Goal: Information Seeking & Learning: Check status

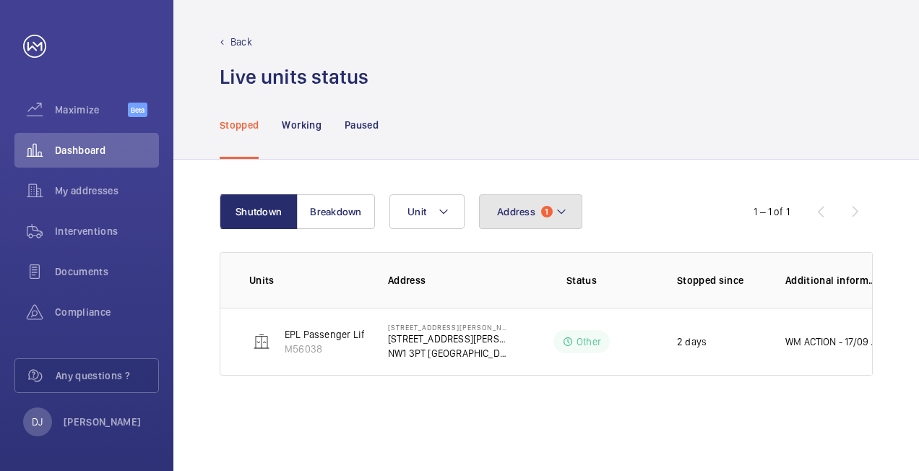
click at [529, 219] on button "Address 1" at bounding box center [530, 211] width 103 height 35
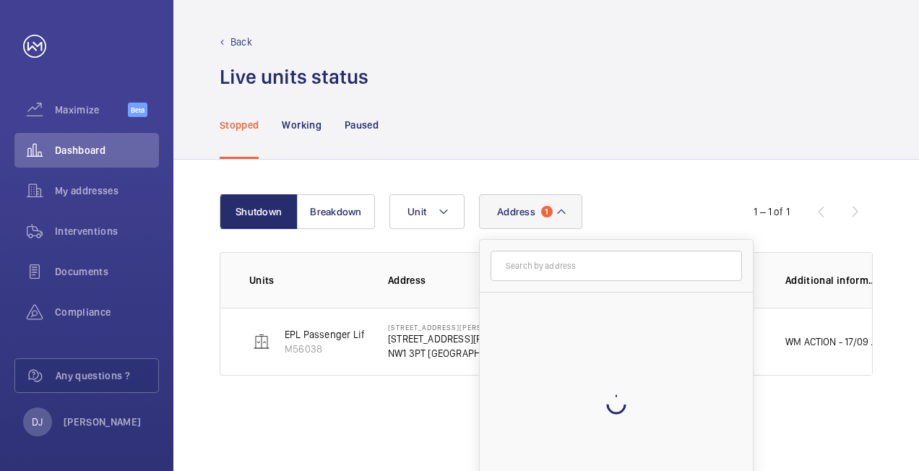
click at [546, 267] on input "text" at bounding box center [617, 266] width 252 height 30
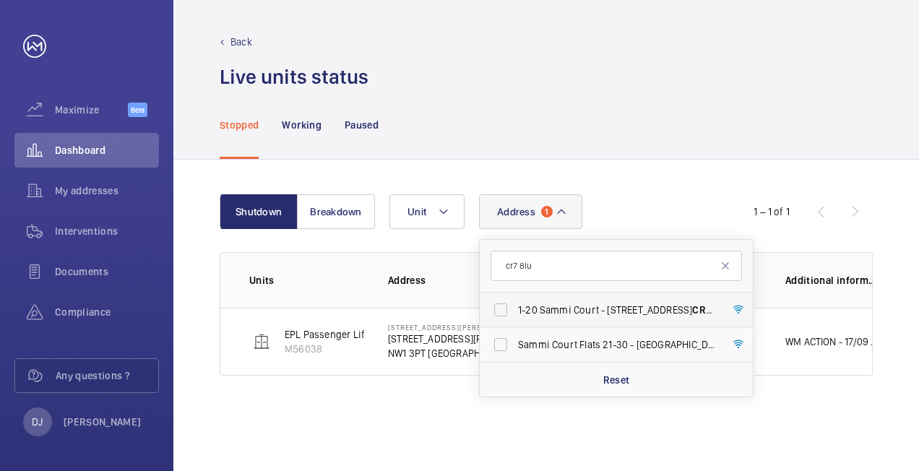
type input "cr7 8lu"
click at [588, 303] on span "[STREET_ADDRESS]" at bounding box center [617, 310] width 199 height 14
click at [515, 303] on input "[STREET_ADDRESS]" at bounding box center [500, 310] width 29 height 29
checkbox input "true"
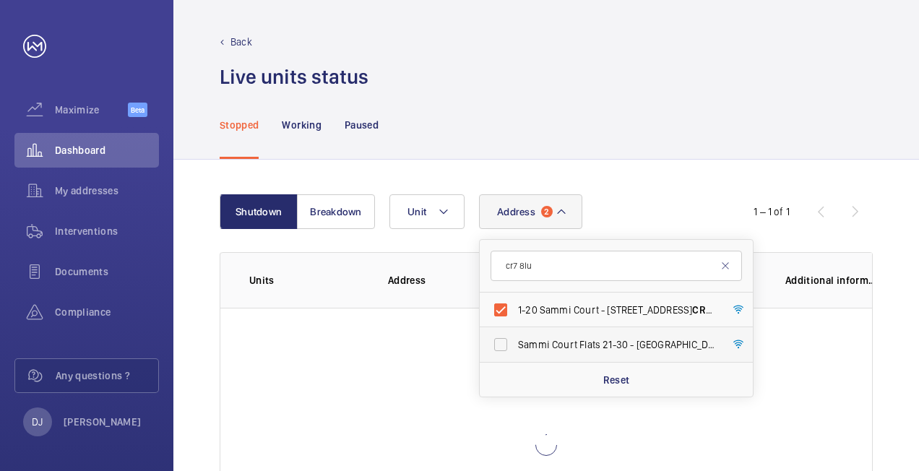
click at [573, 350] on span "Sammi Court Flats [STREET_ADDRESS]" at bounding box center [617, 345] width 199 height 14
click at [515, 350] on input "Sammi Court Flats [STREET_ADDRESS]" at bounding box center [500, 344] width 29 height 29
checkbox input "true"
click at [715, 169] on div "Shutdown Breakdown Address 3 cr7 8lu [STREET_ADDRESS] Sammi Court Flats 21-30 -…" at bounding box center [546, 388] width 746 height 457
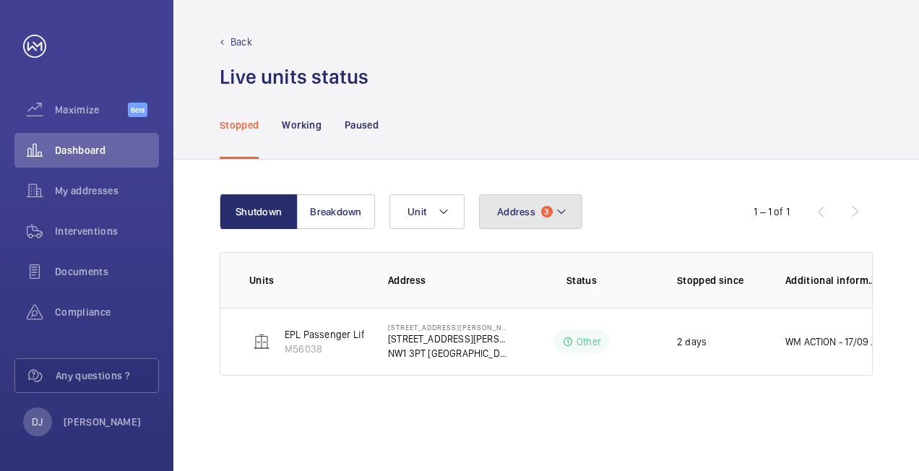
click at [556, 218] on mat-icon at bounding box center [562, 211] width 12 height 17
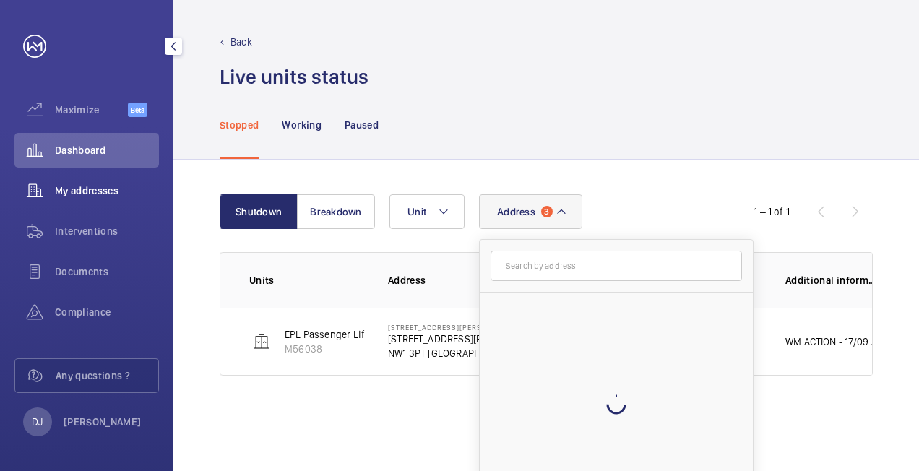
click at [111, 192] on span "My addresses" at bounding box center [107, 191] width 104 height 14
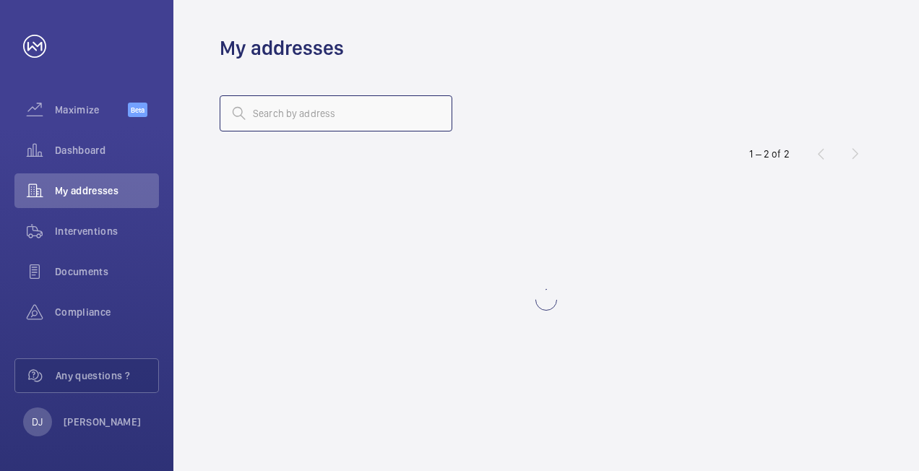
click at [370, 111] on input "text" at bounding box center [336, 113] width 233 height 36
click at [265, 113] on input "cr8 8lu" at bounding box center [336, 113] width 233 height 36
type input "cr7 8lu"
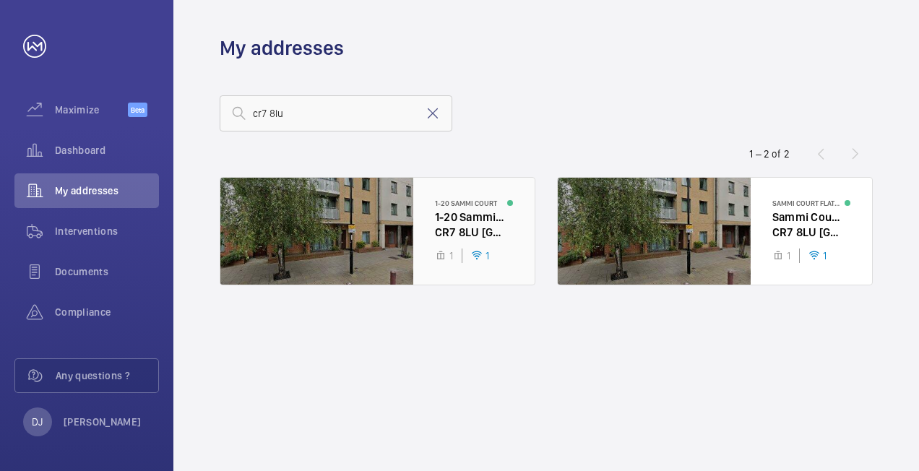
click at [447, 215] on div at bounding box center [377, 231] width 314 height 107
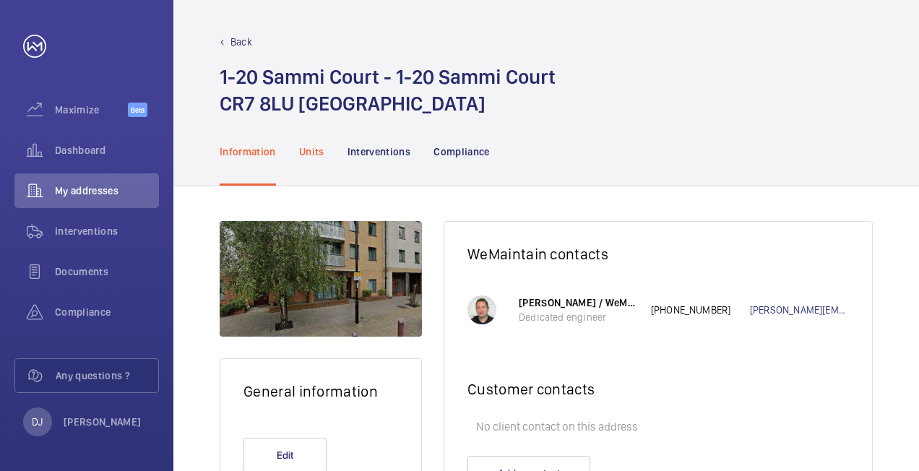
click at [317, 159] on div "Units" at bounding box center [311, 151] width 25 height 69
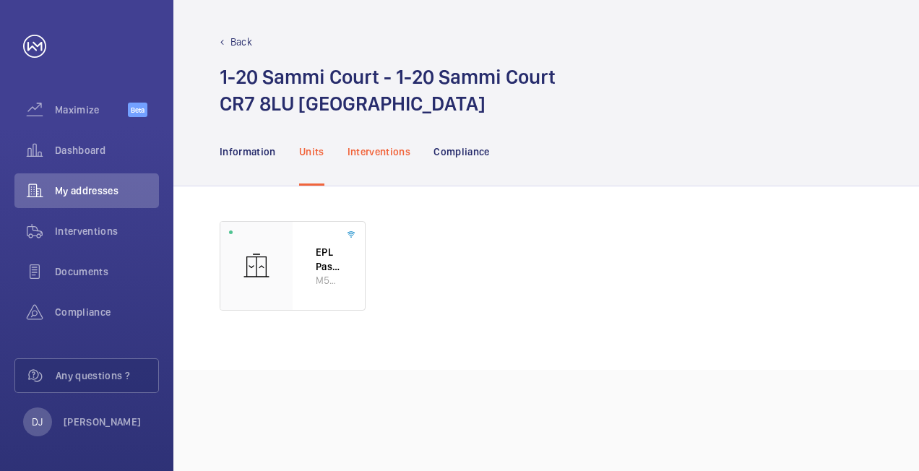
click at [370, 158] on p "Interventions" at bounding box center [380, 152] width 64 height 14
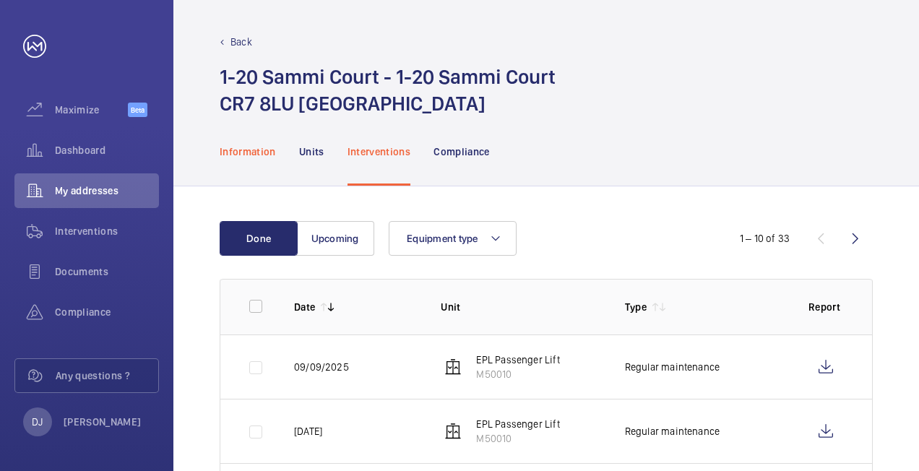
click at [265, 149] on p "Information" at bounding box center [248, 152] width 56 height 14
